Goal: Task Accomplishment & Management: Manage account settings

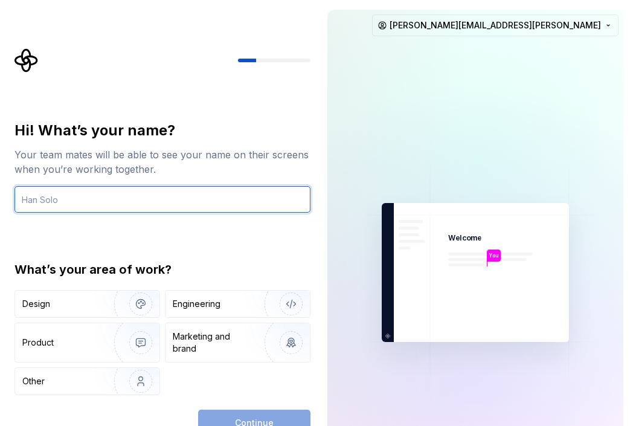
type input "[PERSON_NAME][EMAIL_ADDRESS][PERSON_NAME][DOMAIN_NAME]"
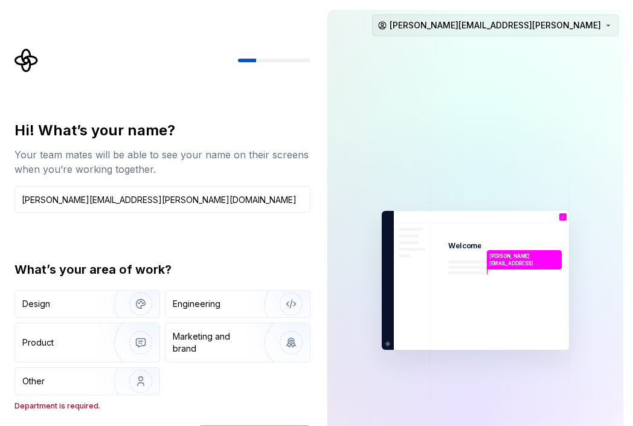
click at [564, 24] on html "Hi! What’s your name? Your team mates will be able to see your name on their sc…" at bounding box center [316, 213] width 633 height 426
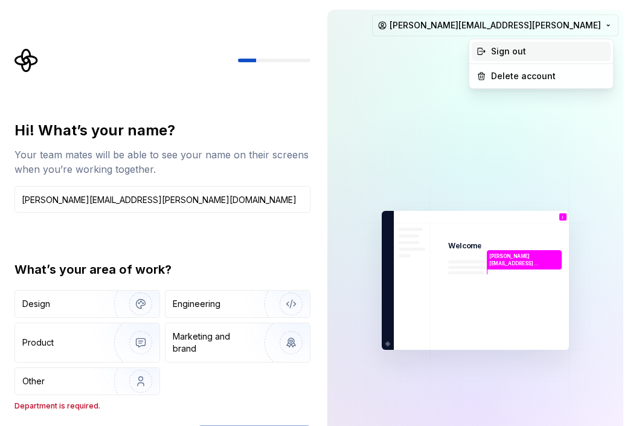
click at [511, 49] on div "Sign out" at bounding box center [548, 51] width 115 height 12
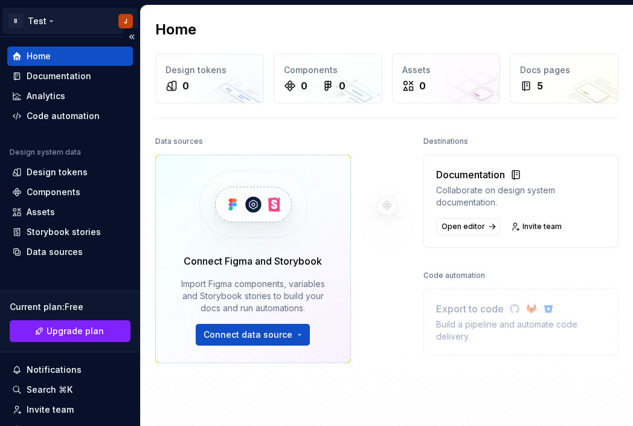
click at [132, 22] on html "B Test J Home Documentation Analytics Code automation Design system data Design…" at bounding box center [316, 213] width 633 height 426
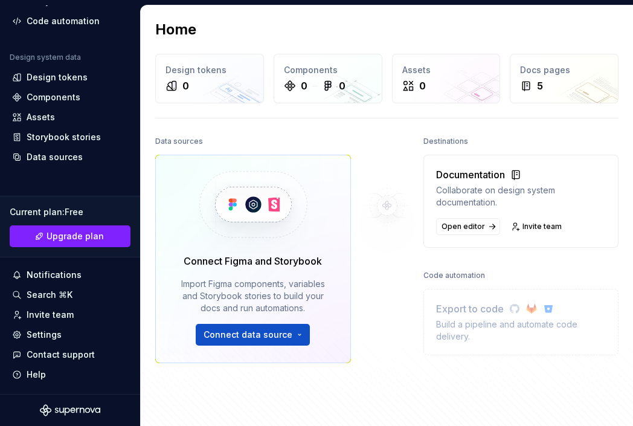
scroll to position [95, 0]
